Goal: Task Accomplishment & Management: Use online tool/utility

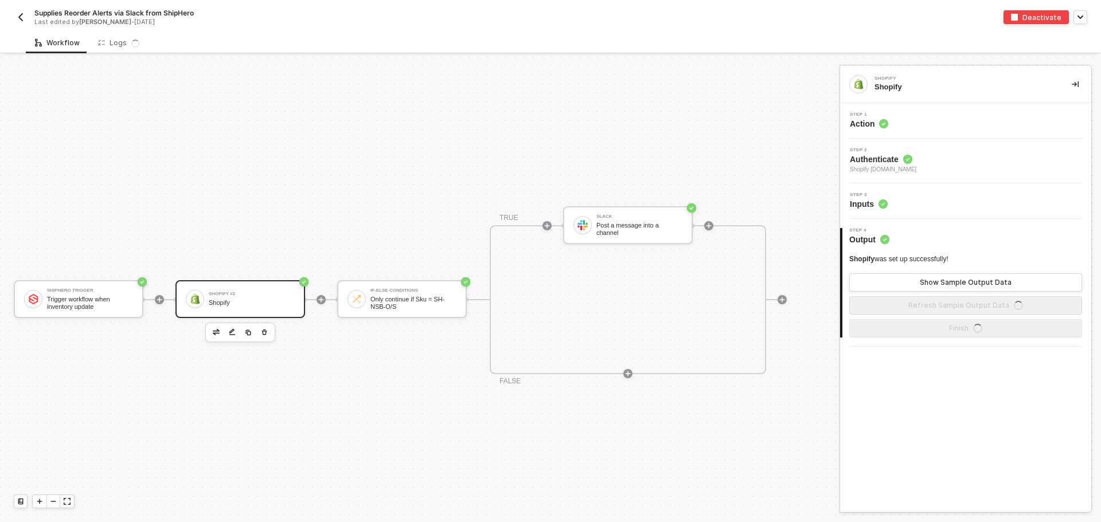
scroll to position [30, 0]
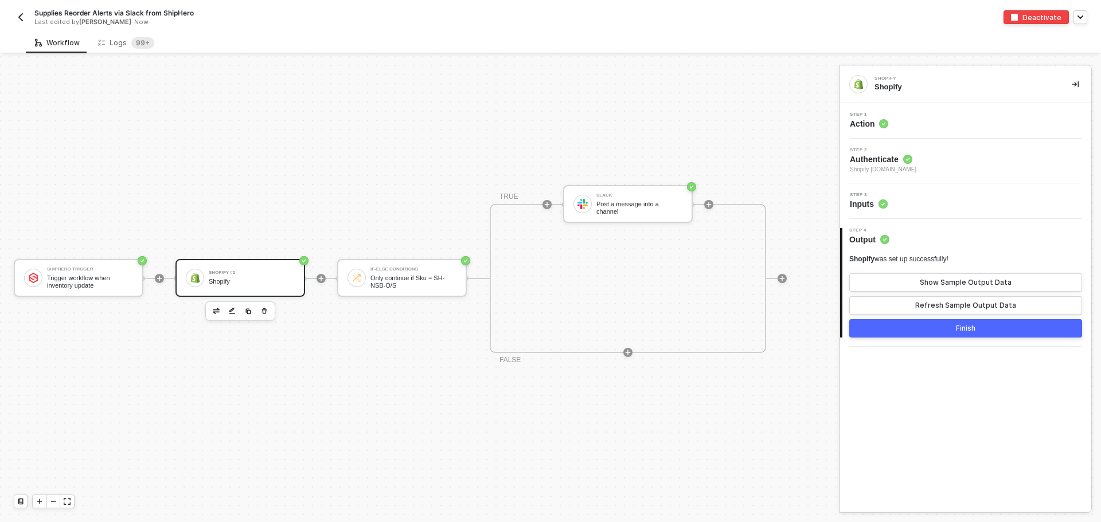
click at [26, 19] on button "button" at bounding box center [21, 17] width 14 height 14
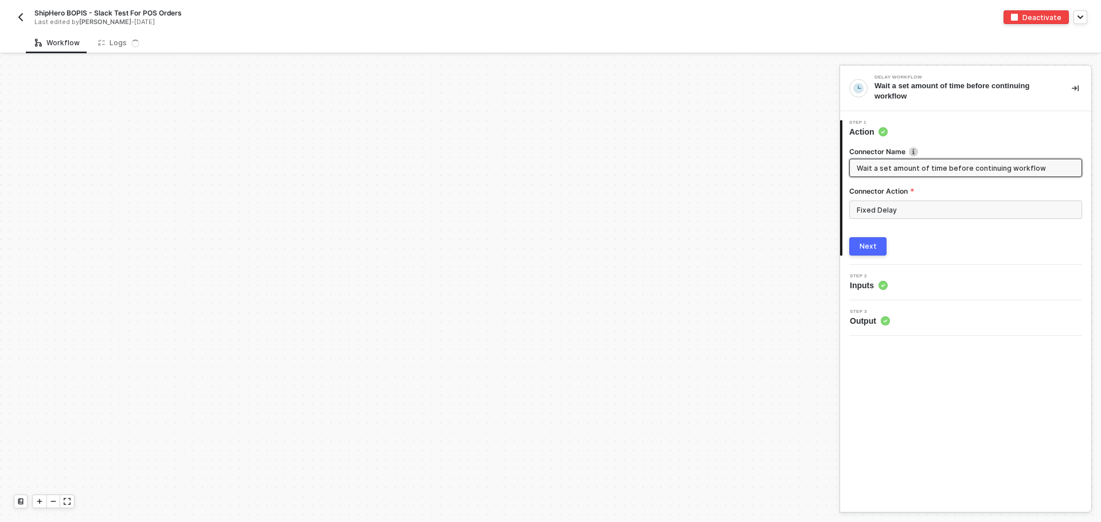
scroll to position [274, 0]
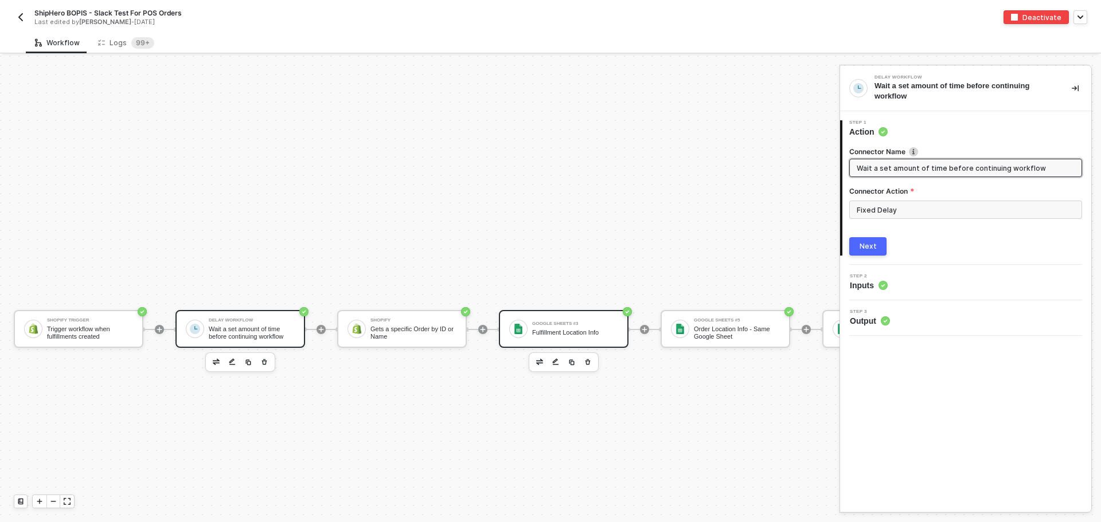
click at [538, 327] on div "Google Sheets #3 Fulfillment Location Info" at bounding box center [575, 329] width 86 height 22
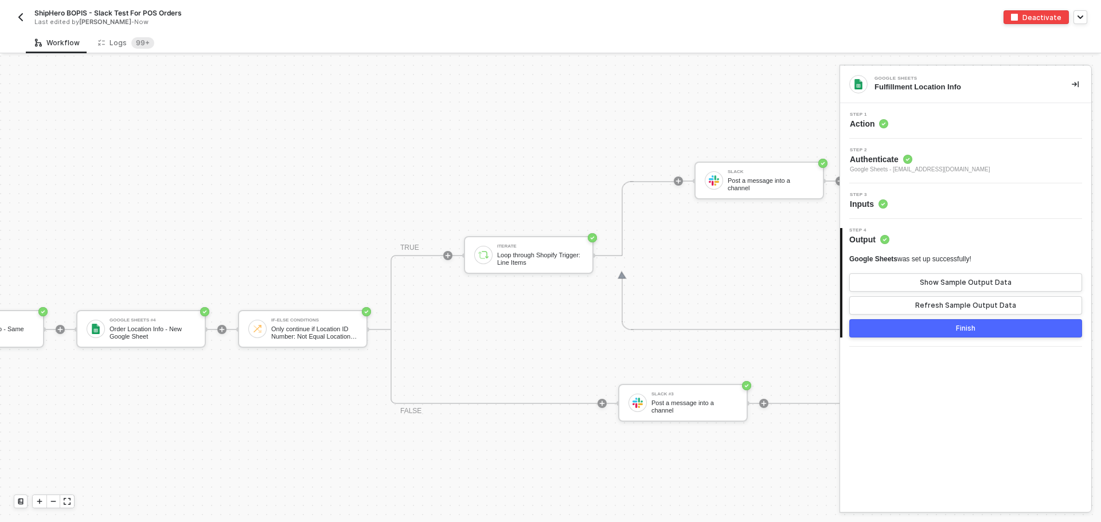
scroll to position [274, 770]
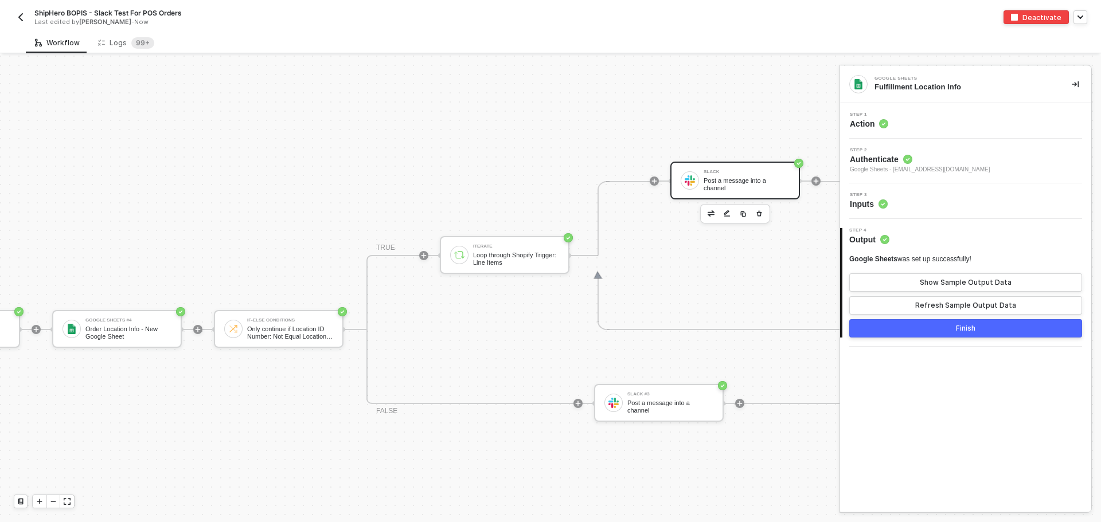
click at [756, 178] on div "Slack Post a message into a channel" at bounding box center [746, 181] width 86 height 22
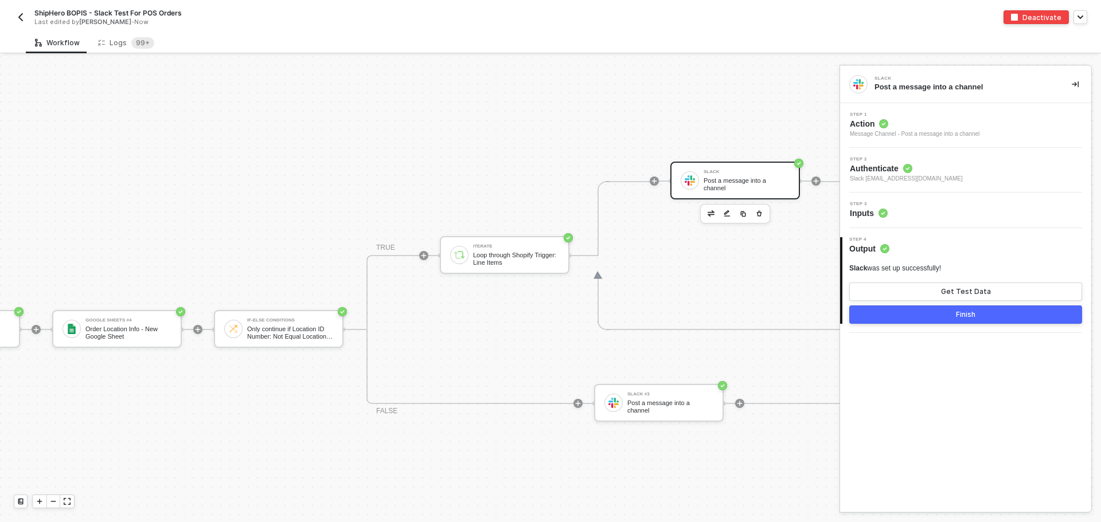
click at [953, 213] on div "Step 3 Inputs" at bounding box center [967, 210] width 248 height 17
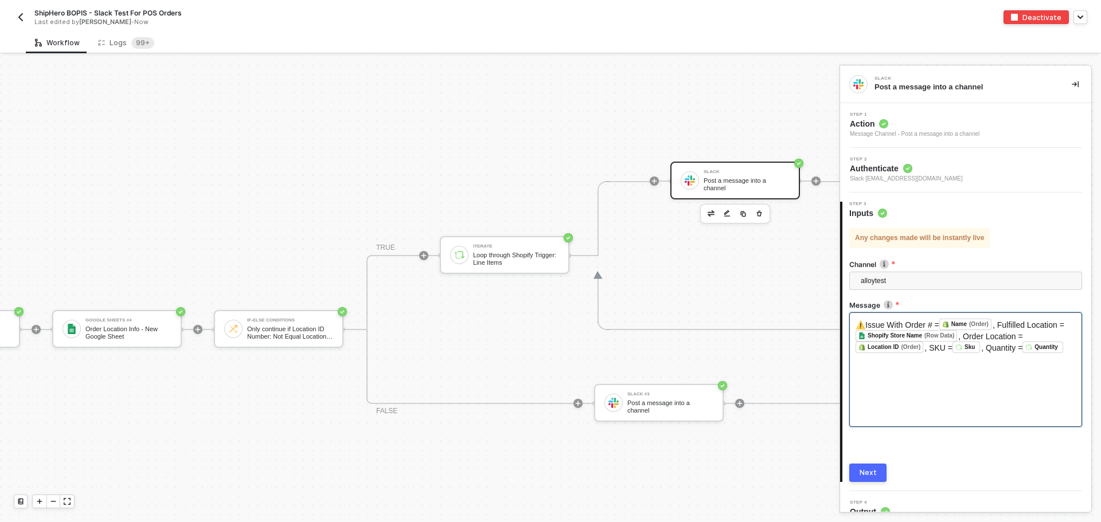
click at [985, 374] on div "⚠️Issue With Order # = Name (Order) ﻿ , Fulfilled Location = Shopify Store Name…" at bounding box center [965, 369] width 233 height 115
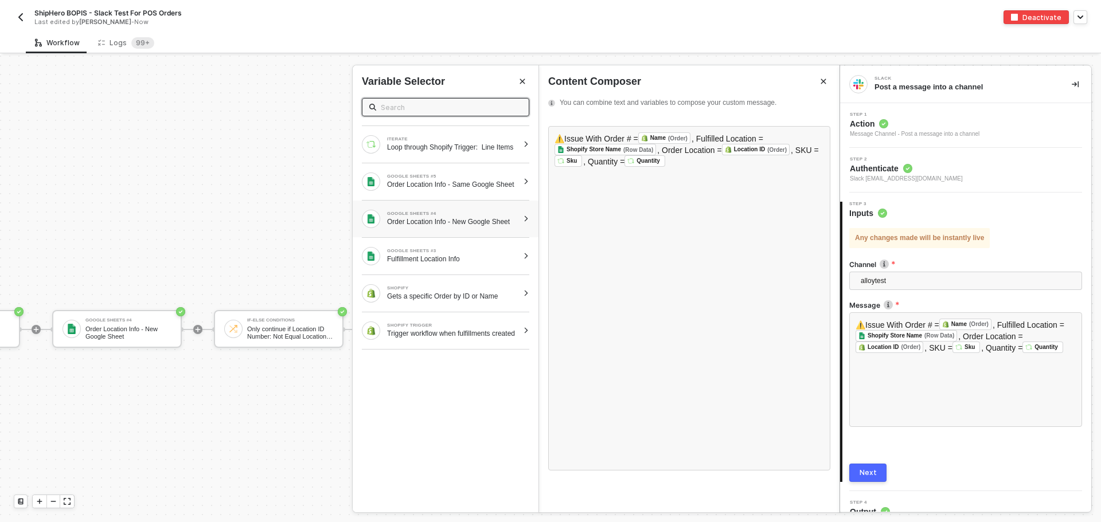
click at [457, 226] on div "Order Location Info - New Google Sheet" at bounding box center [452, 221] width 131 height 9
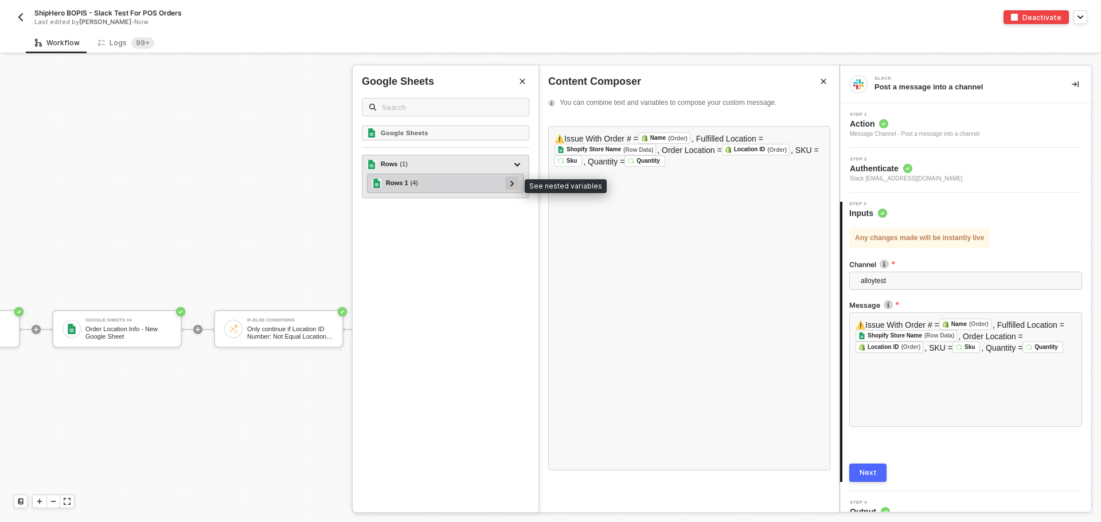
click at [509, 189] on div at bounding box center [512, 184] width 14 height 14
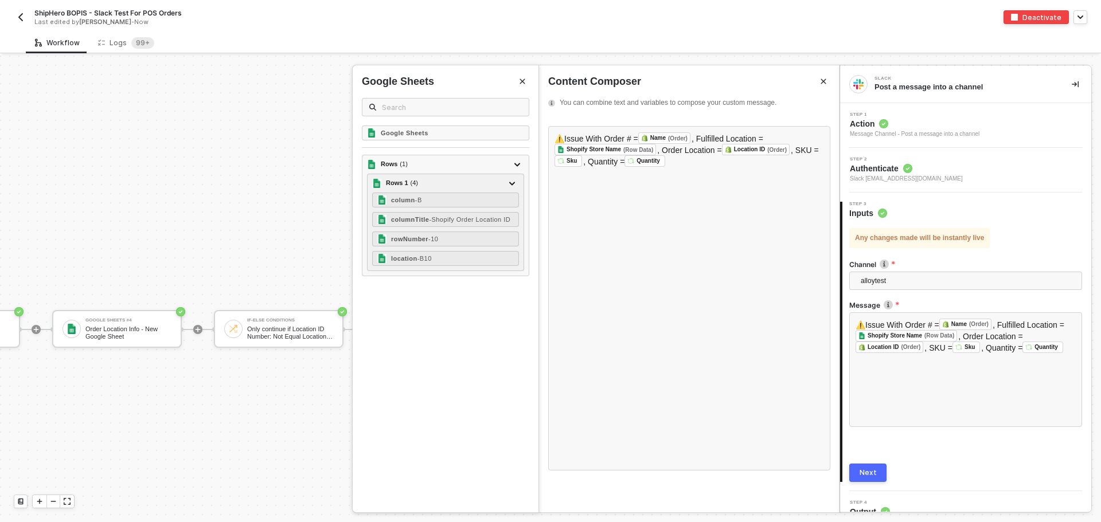
click at [521, 76] on button "Close" at bounding box center [522, 82] width 14 height 14
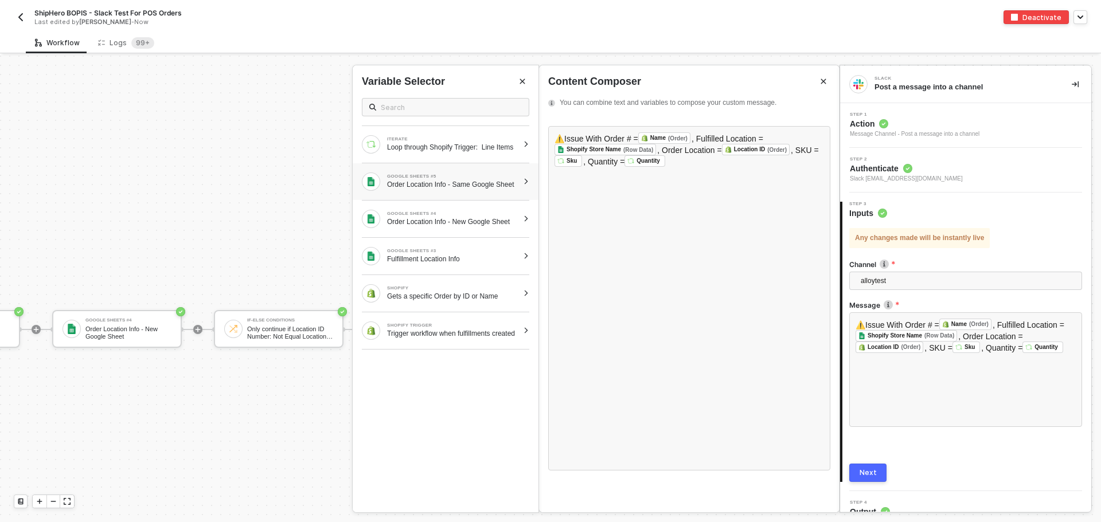
click at [530, 185] on div "GOOGLE SHEETS #5 Order Location Info - Same Google Sheet" at bounding box center [446, 181] width 186 height 37
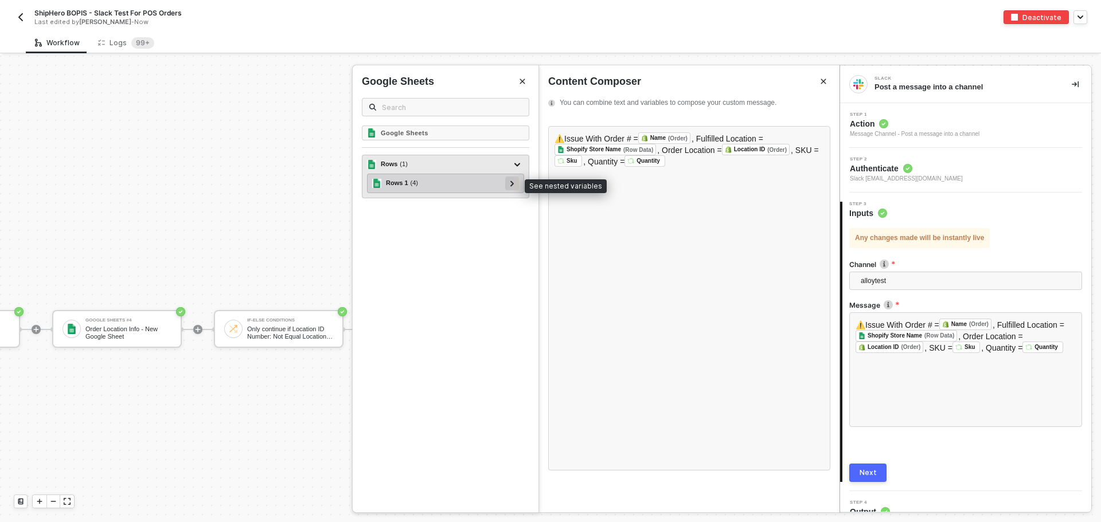
click at [513, 186] on icon at bounding box center [512, 184] width 4 height 6
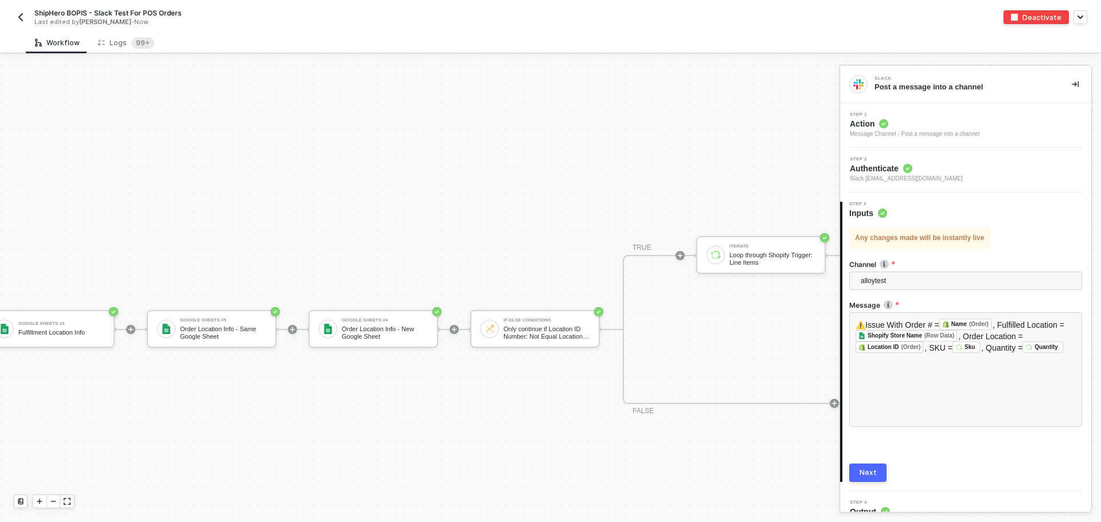
scroll to position [274, 494]
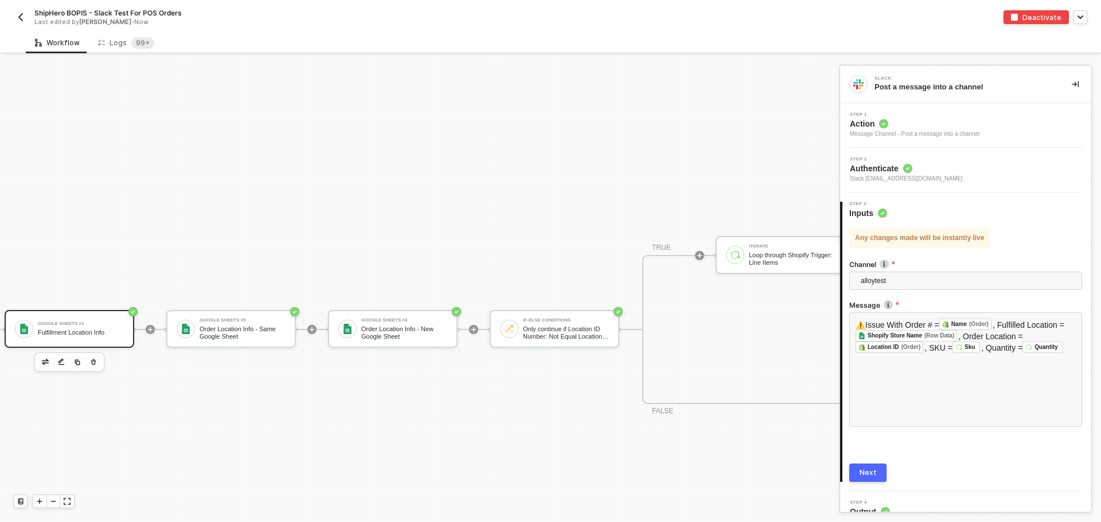
click at [70, 338] on div "Google Sheets #3 Fulfillment Location Info" at bounding box center [81, 329] width 86 height 22
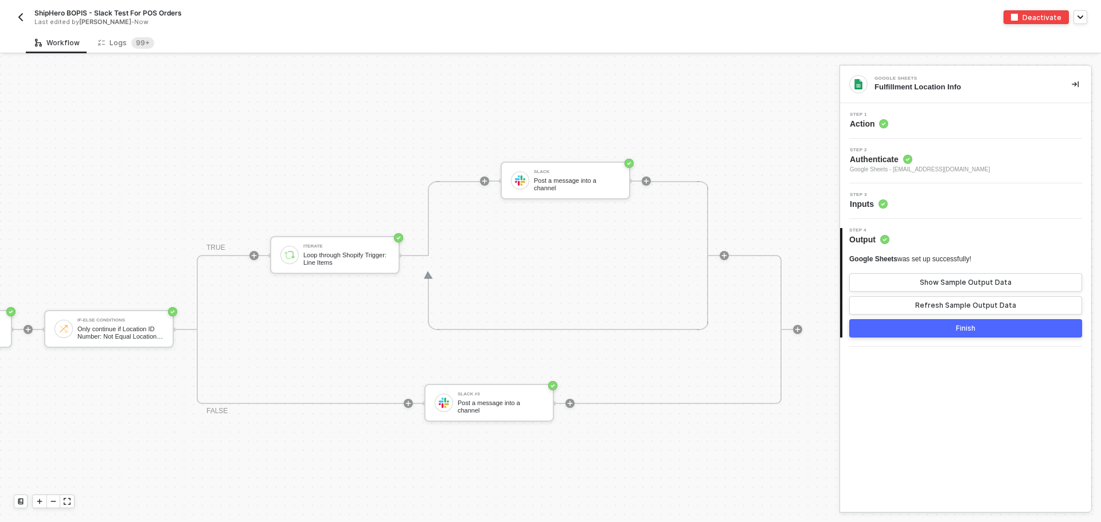
scroll to position [274, 983]
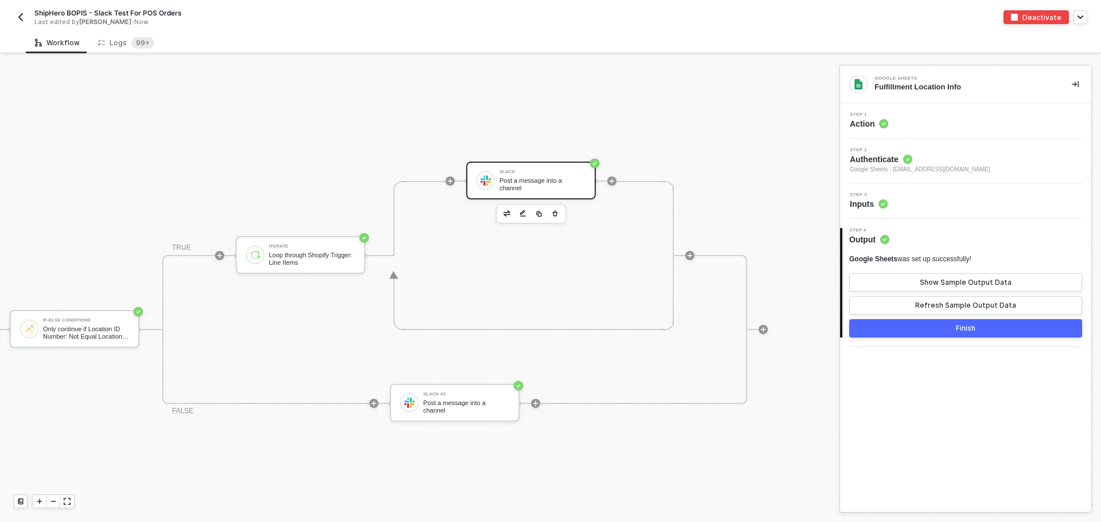
click at [520, 182] on div "Post a message into a channel" at bounding box center [542, 184] width 86 height 14
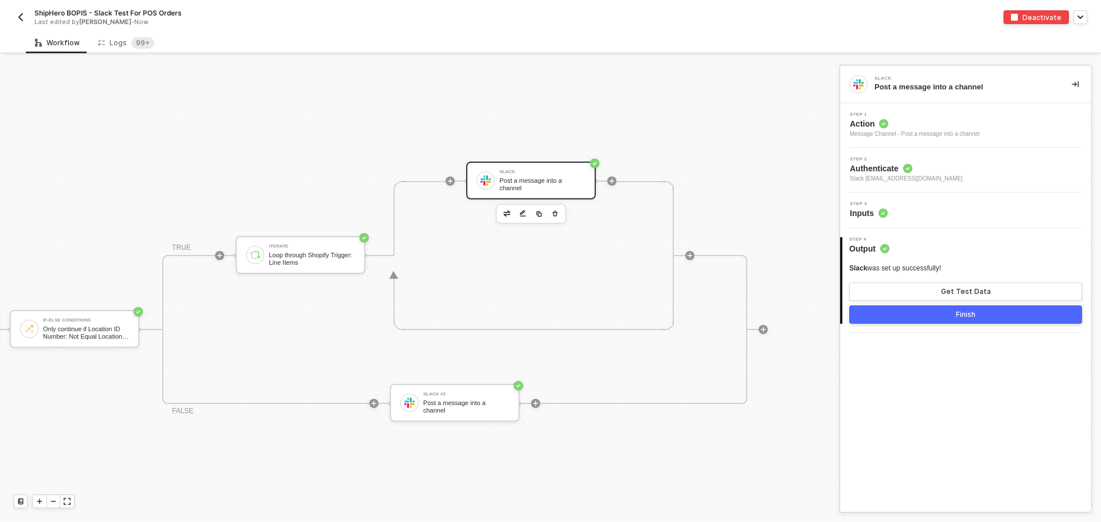
click at [952, 209] on div "Step 3 Inputs" at bounding box center [967, 210] width 248 height 17
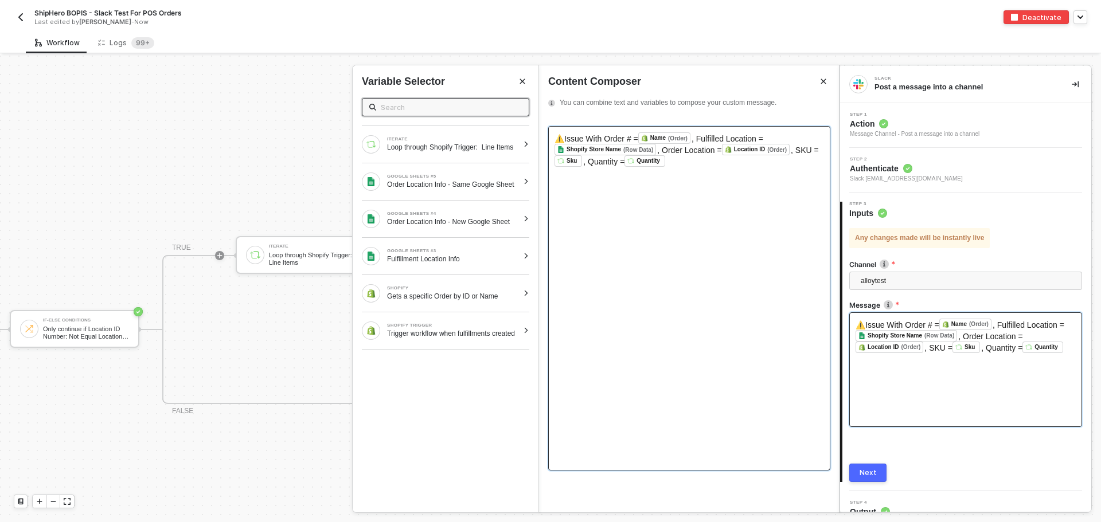
click at [657, 238] on div "⚠️Issue With Order # = Name (Order) ﻿ , Fulfilled Location = Shopify Store Name…" at bounding box center [689, 298] width 282 height 345
click at [443, 264] on div "Fulfillment Location Info" at bounding box center [452, 259] width 131 height 9
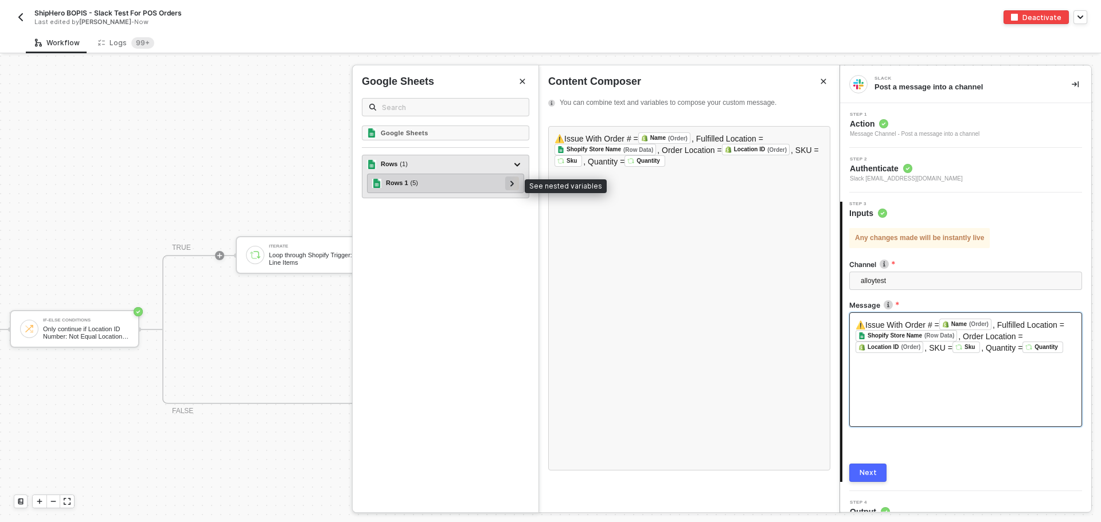
click at [516, 186] on div at bounding box center [512, 184] width 14 height 14
